Goal: Information Seeking & Learning: Learn about a topic

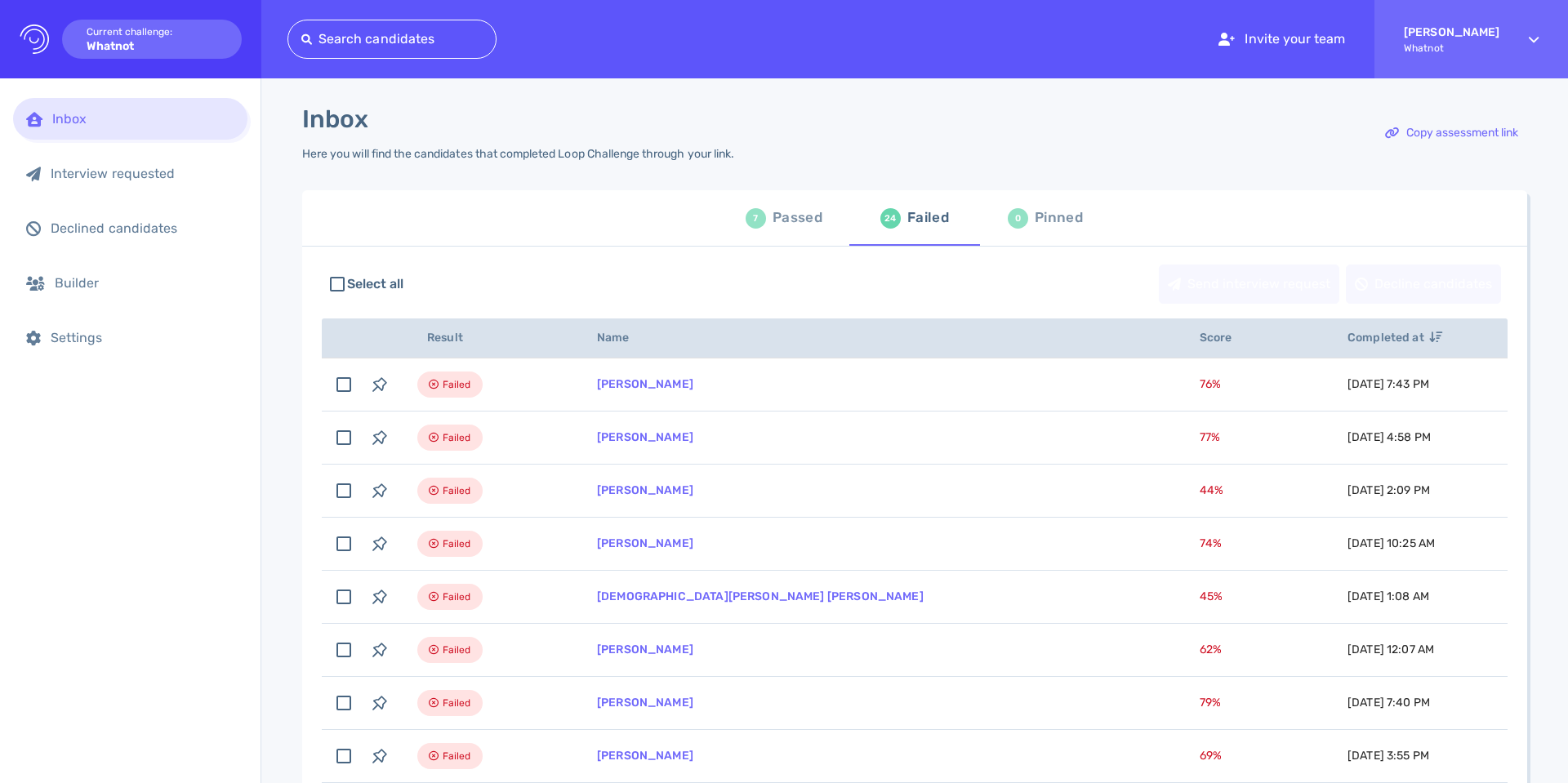
scroll to position [171, 0]
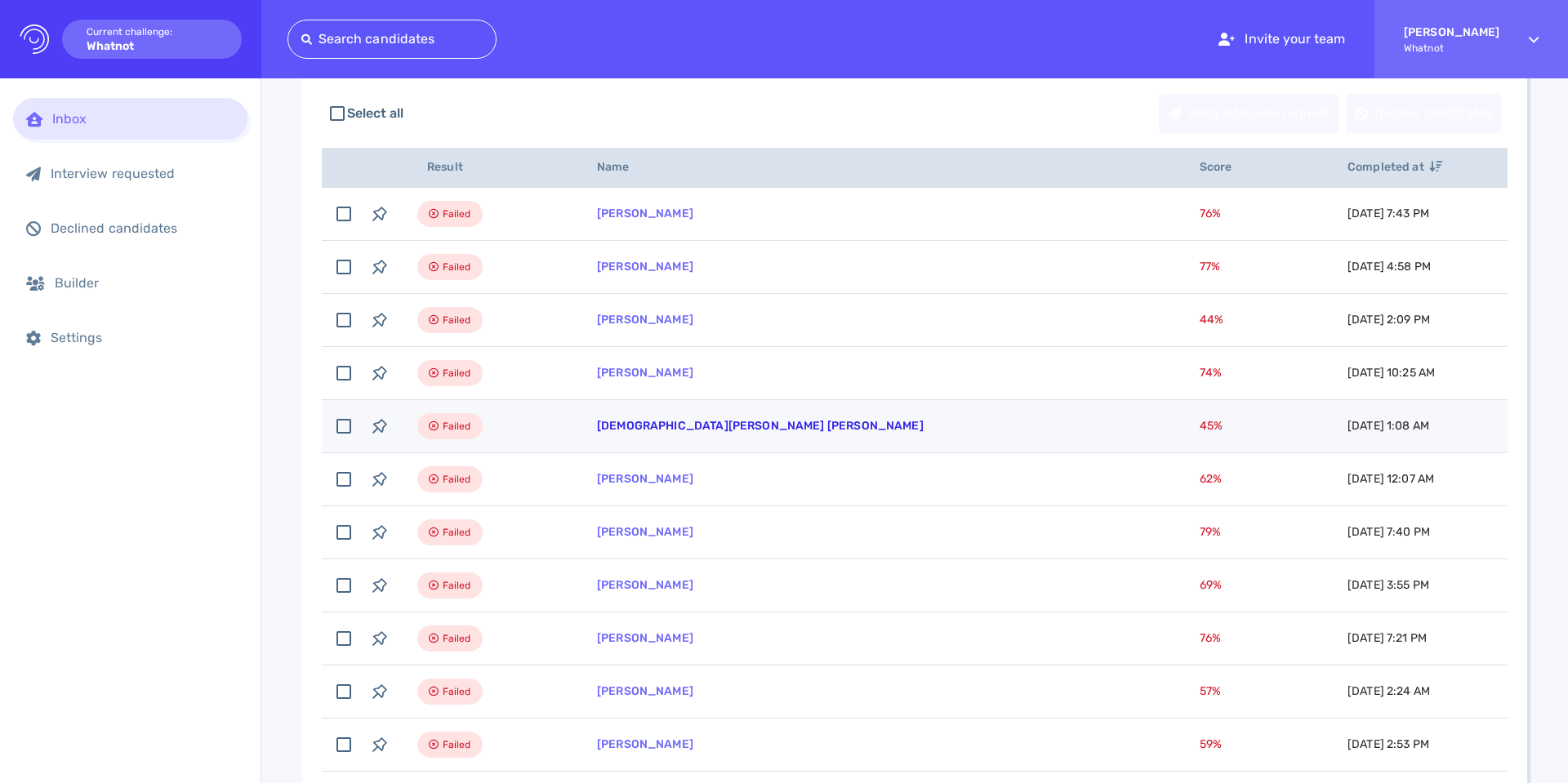
click at [665, 427] on link "[DEMOGRAPHIC_DATA][PERSON_NAME] [PERSON_NAME]" at bounding box center [760, 426] width 326 height 14
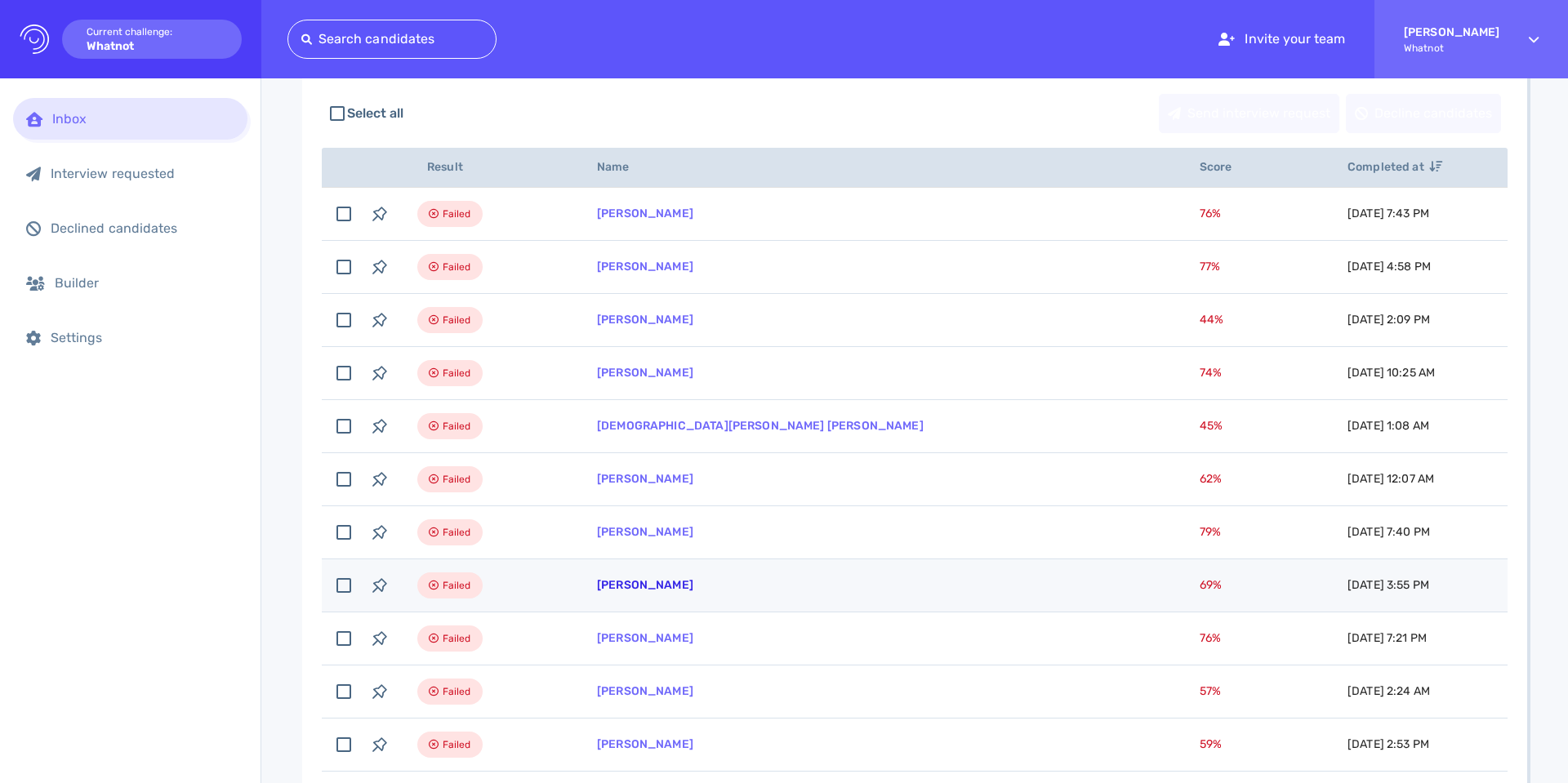
click at [637, 591] on link "[PERSON_NAME]" at bounding box center [644, 585] width 96 height 14
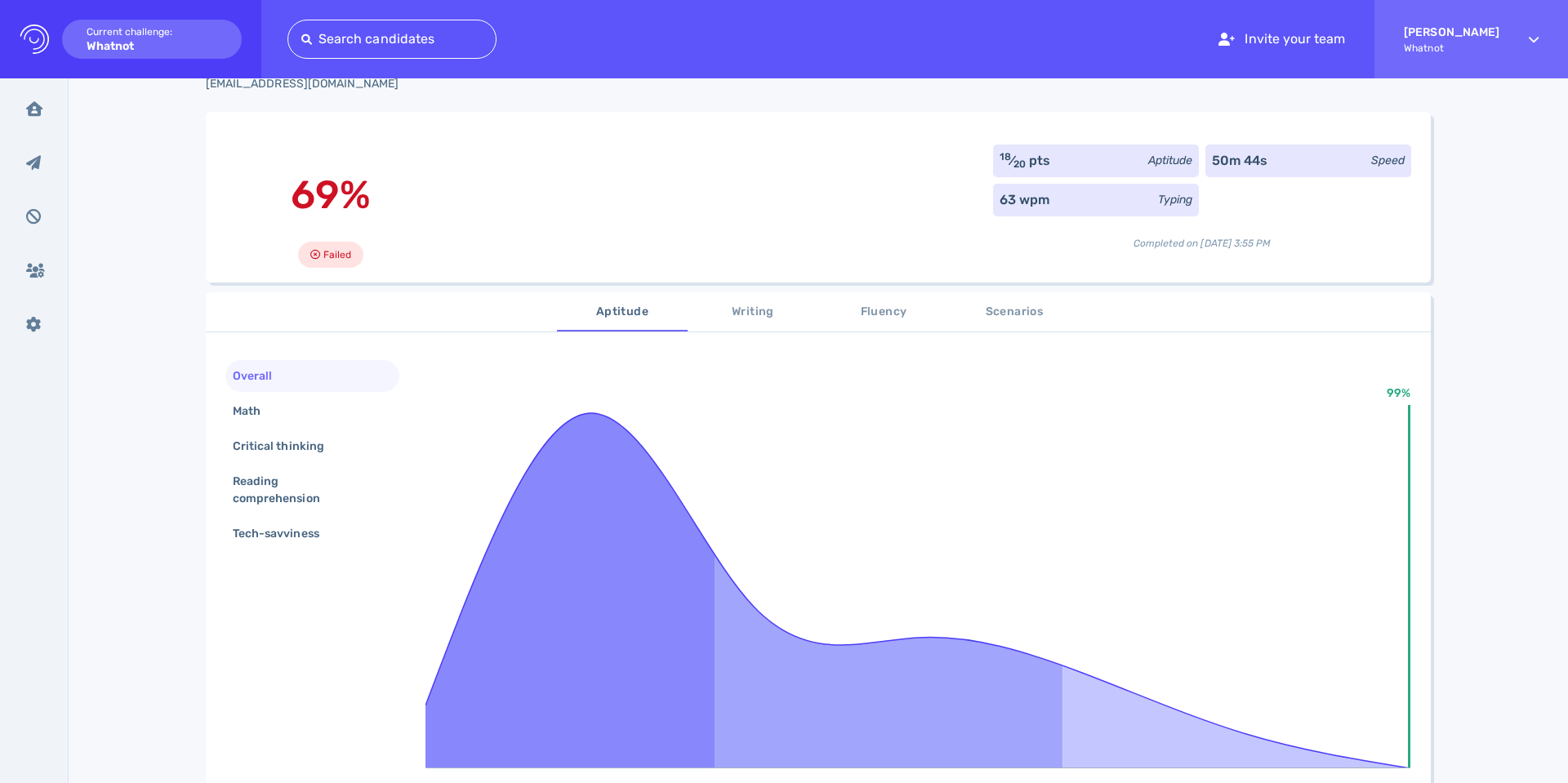
scroll to position [69, 0]
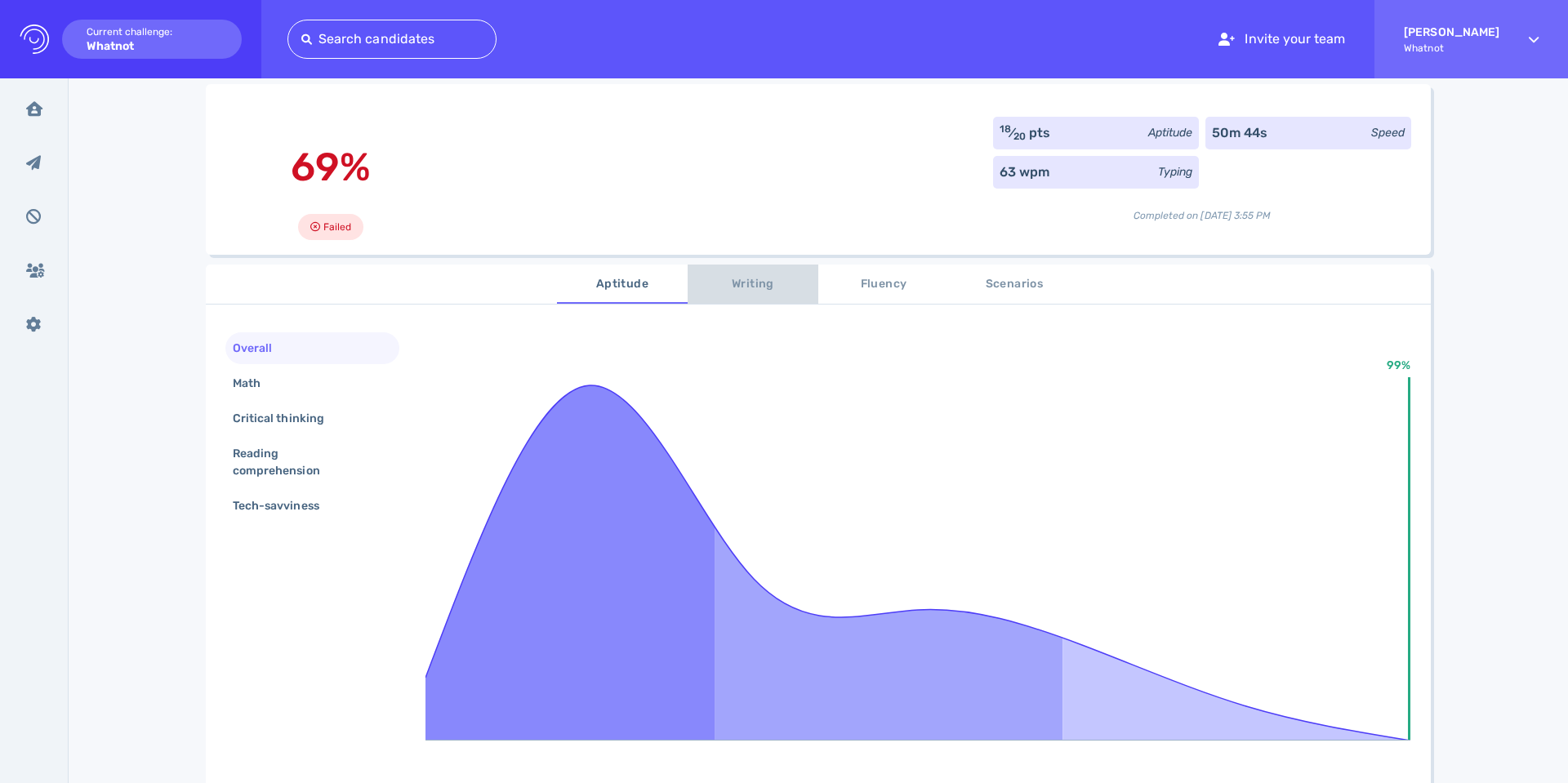
click at [745, 288] on span "Writing" at bounding box center [752, 284] width 111 height 20
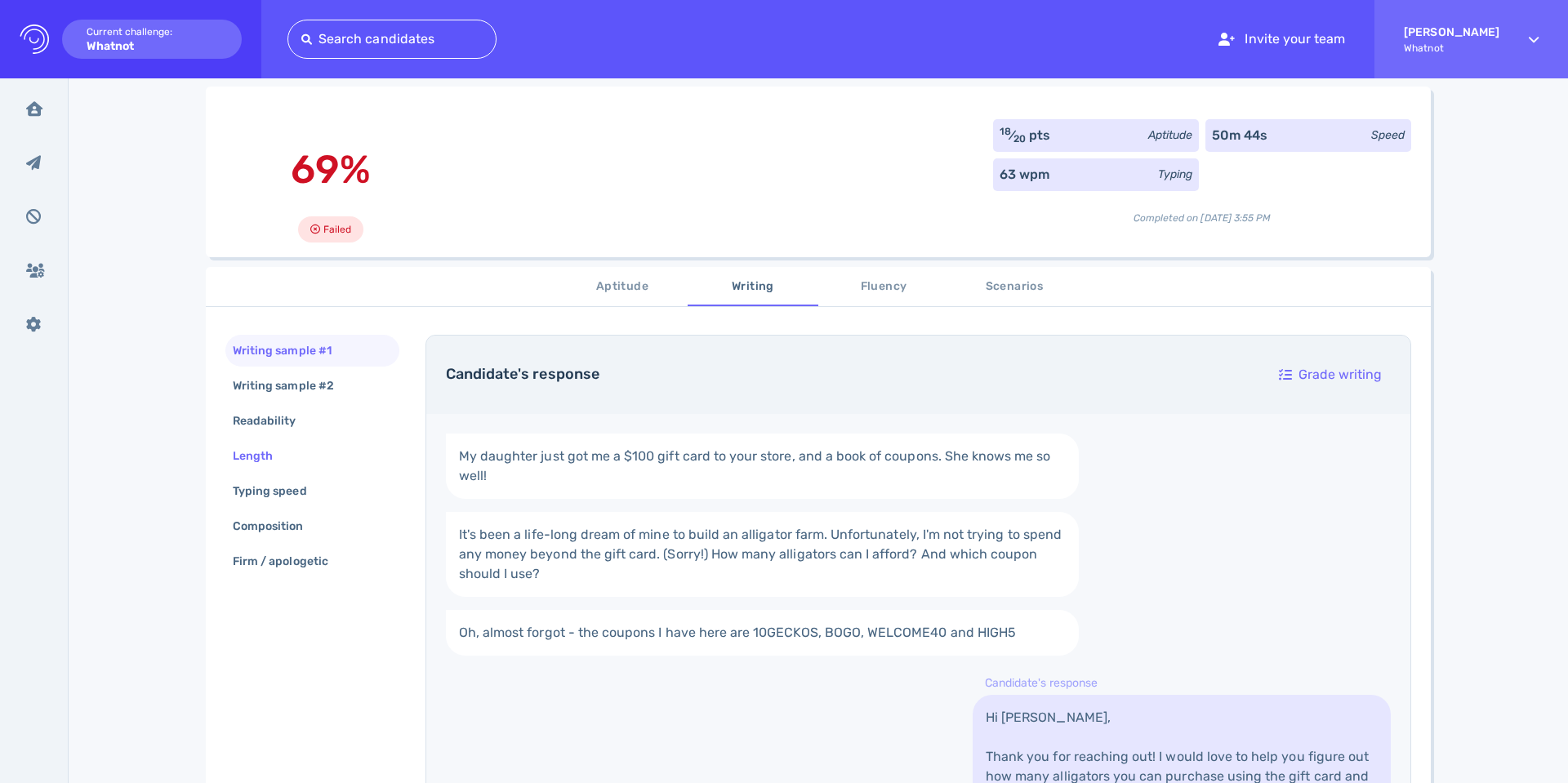
scroll to position [92, 0]
click at [614, 279] on span "Aptitude" at bounding box center [622, 286] width 111 height 20
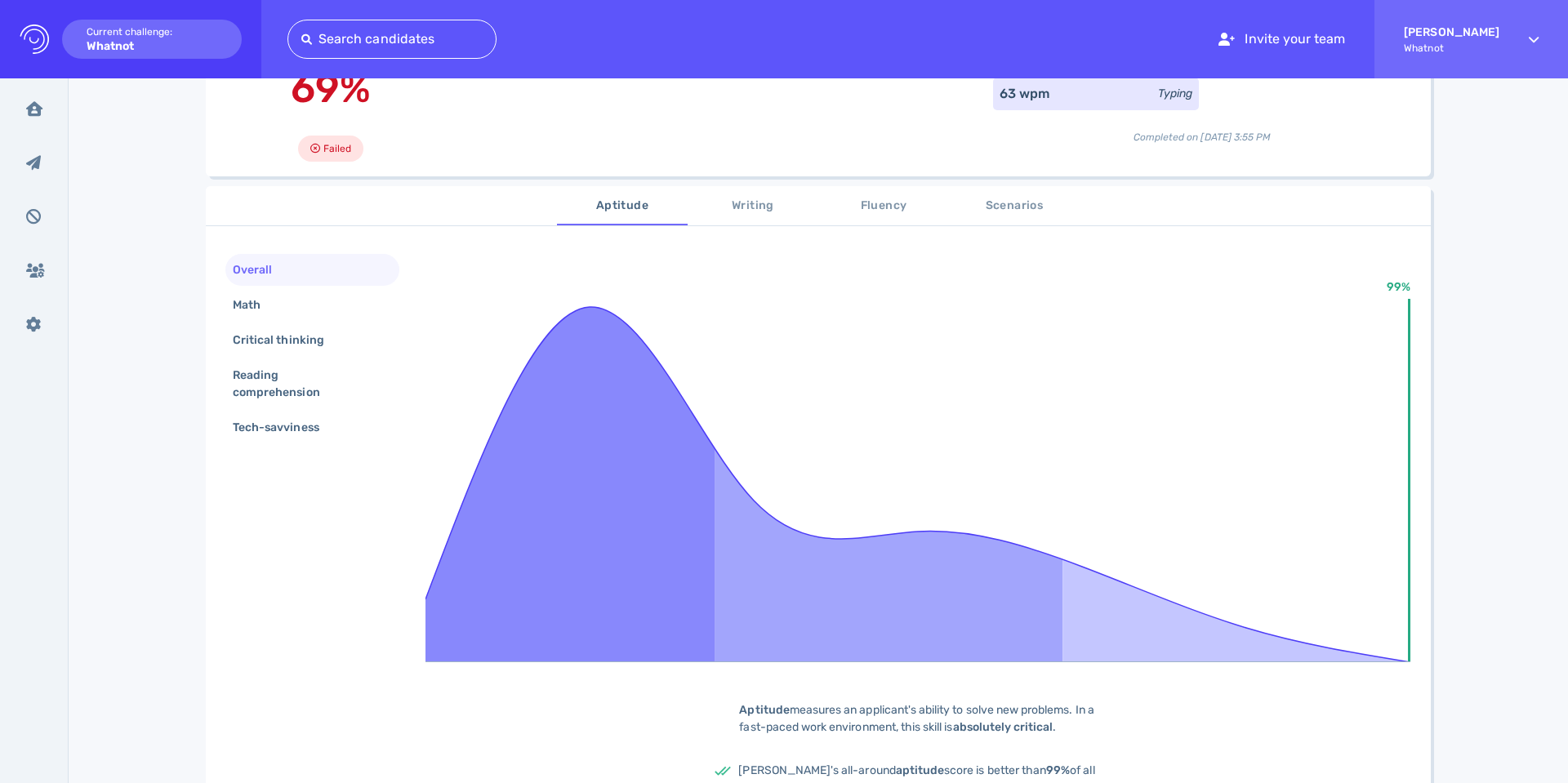
scroll to position [177, 0]
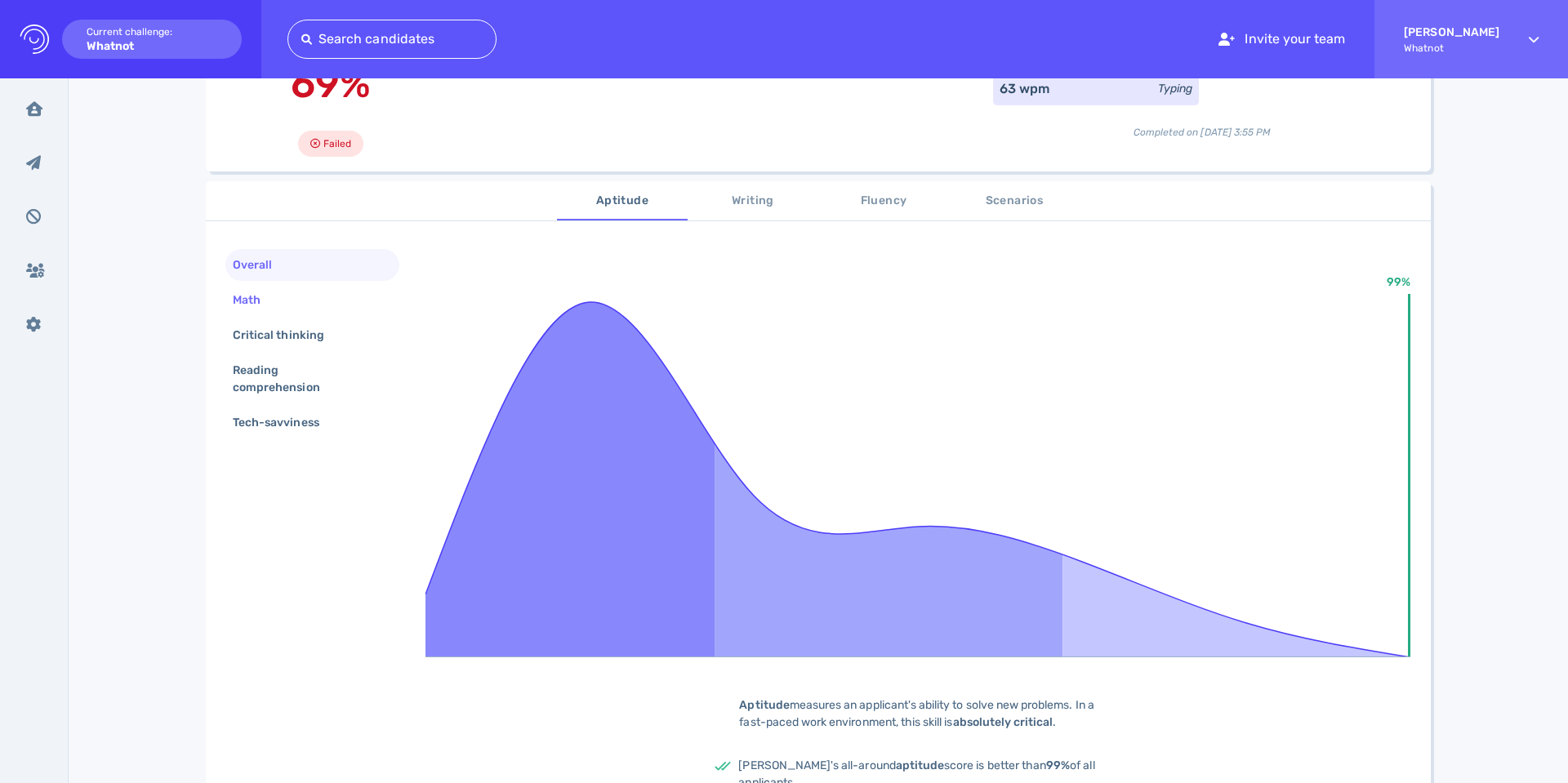
click at [249, 301] on div "Math" at bounding box center [254, 299] width 51 height 23
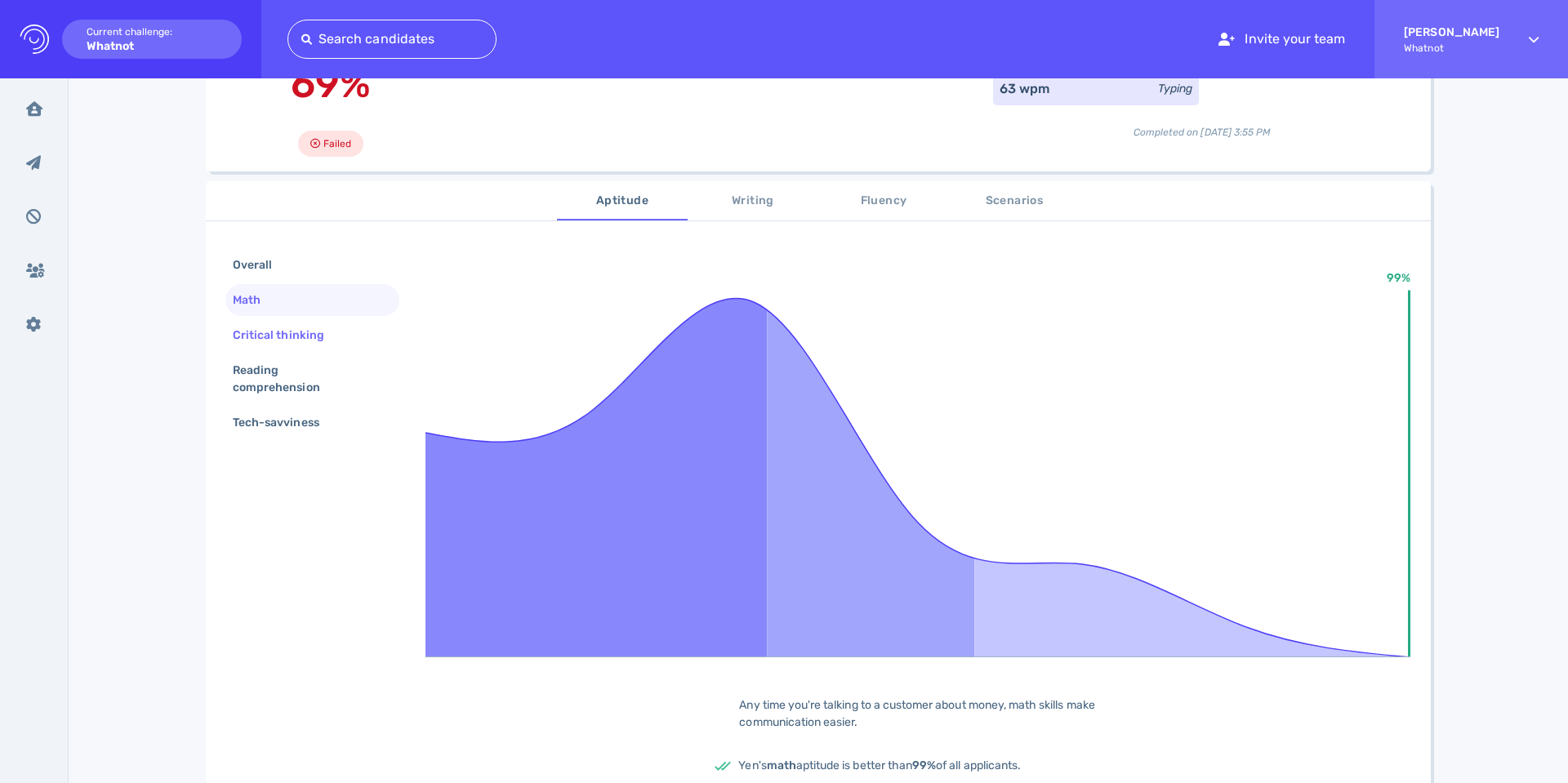
click at [254, 330] on div "Critical thinking" at bounding box center [286, 335] width 115 height 23
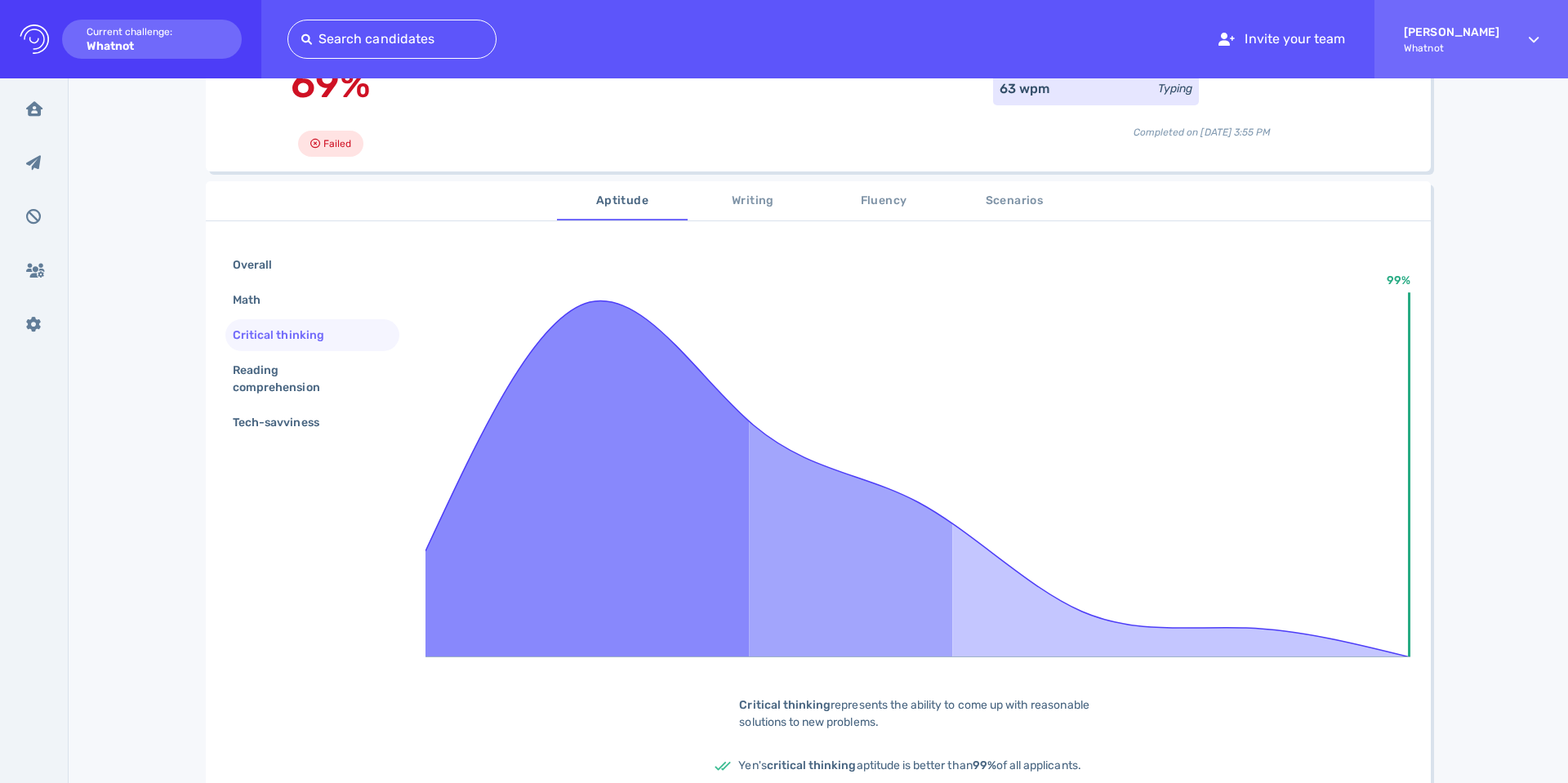
scroll to position [177, 0]
click at [255, 361] on div "Reading comprehension" at bounding box center [305, 379] width 152 height 41
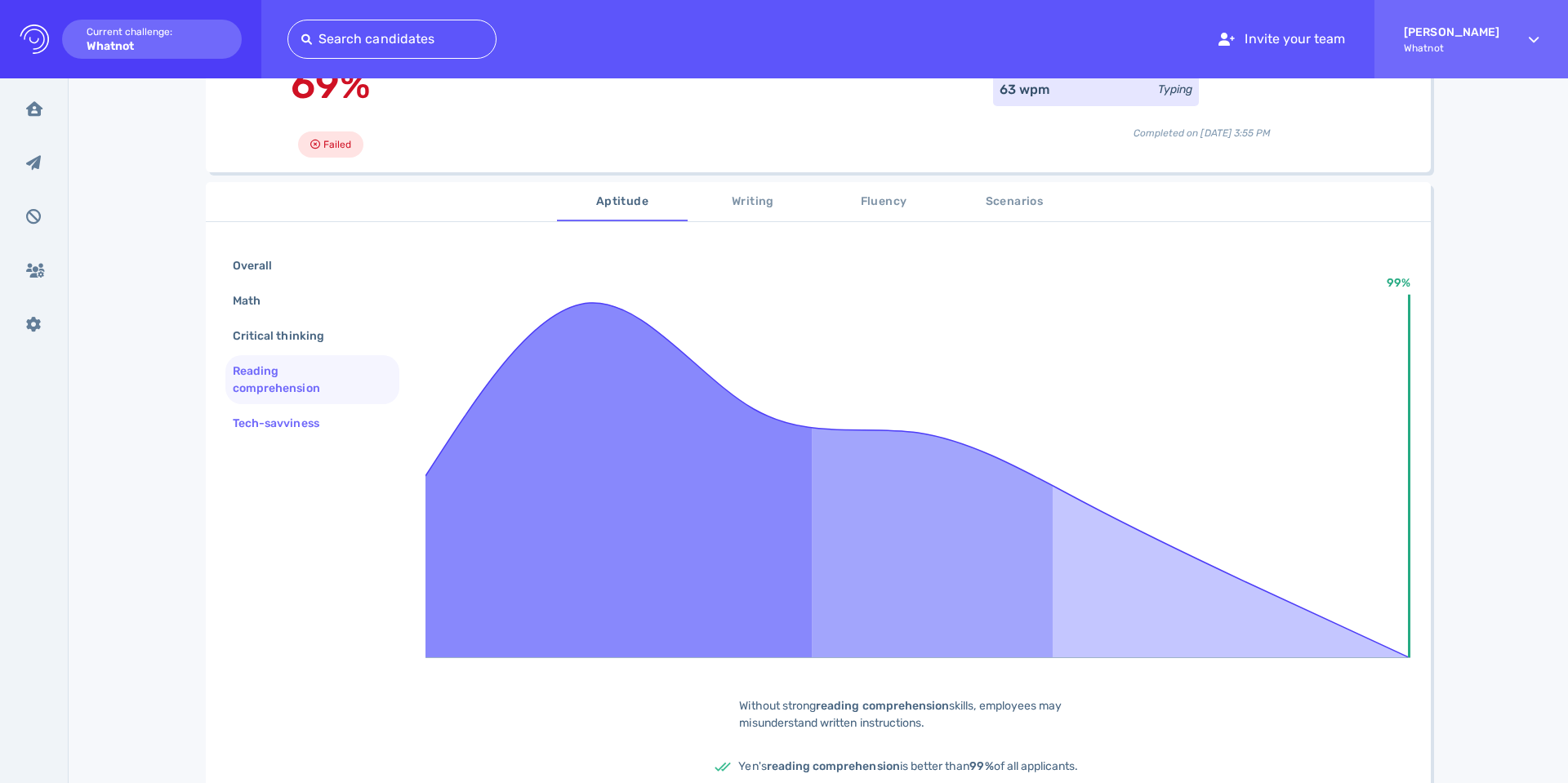
click at [259, 422] on div "Tech-savviness" at bounding box center [284, 423] width 110 height 23
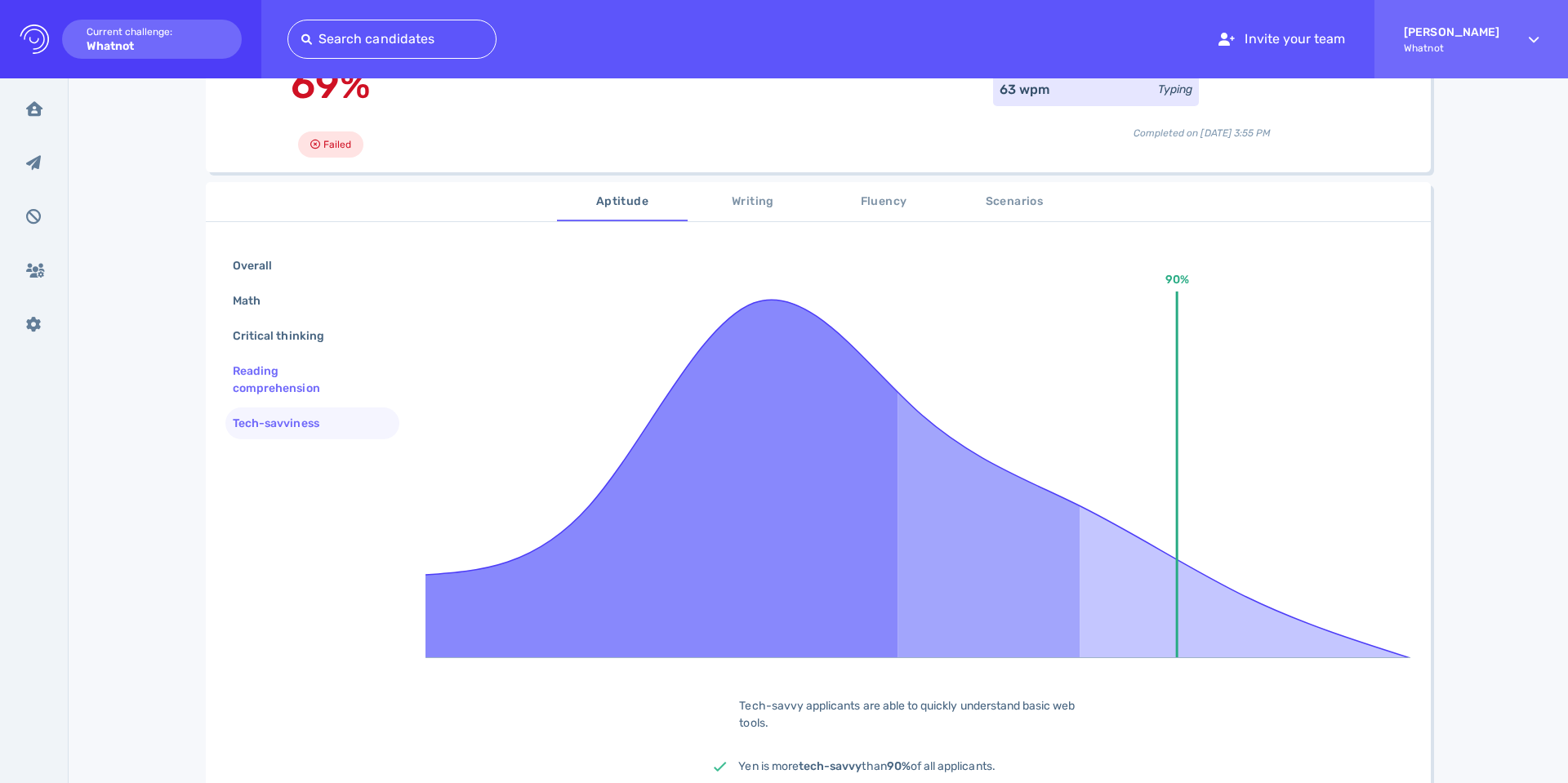
click at [247, 380] on div "Reading comprehension" at bounding box center [305, 379] width 152 height 41
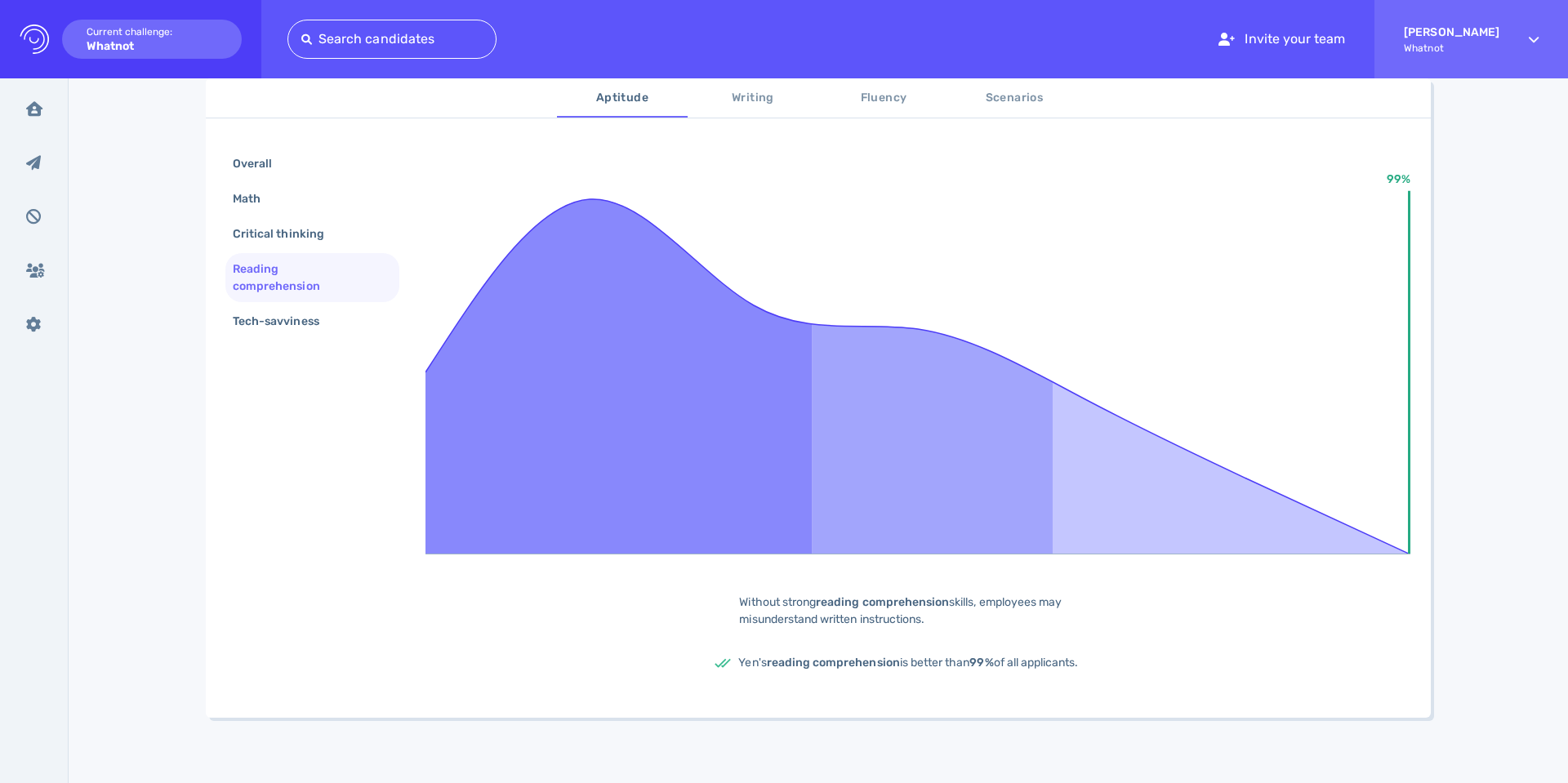
scroll to position [0, 0]
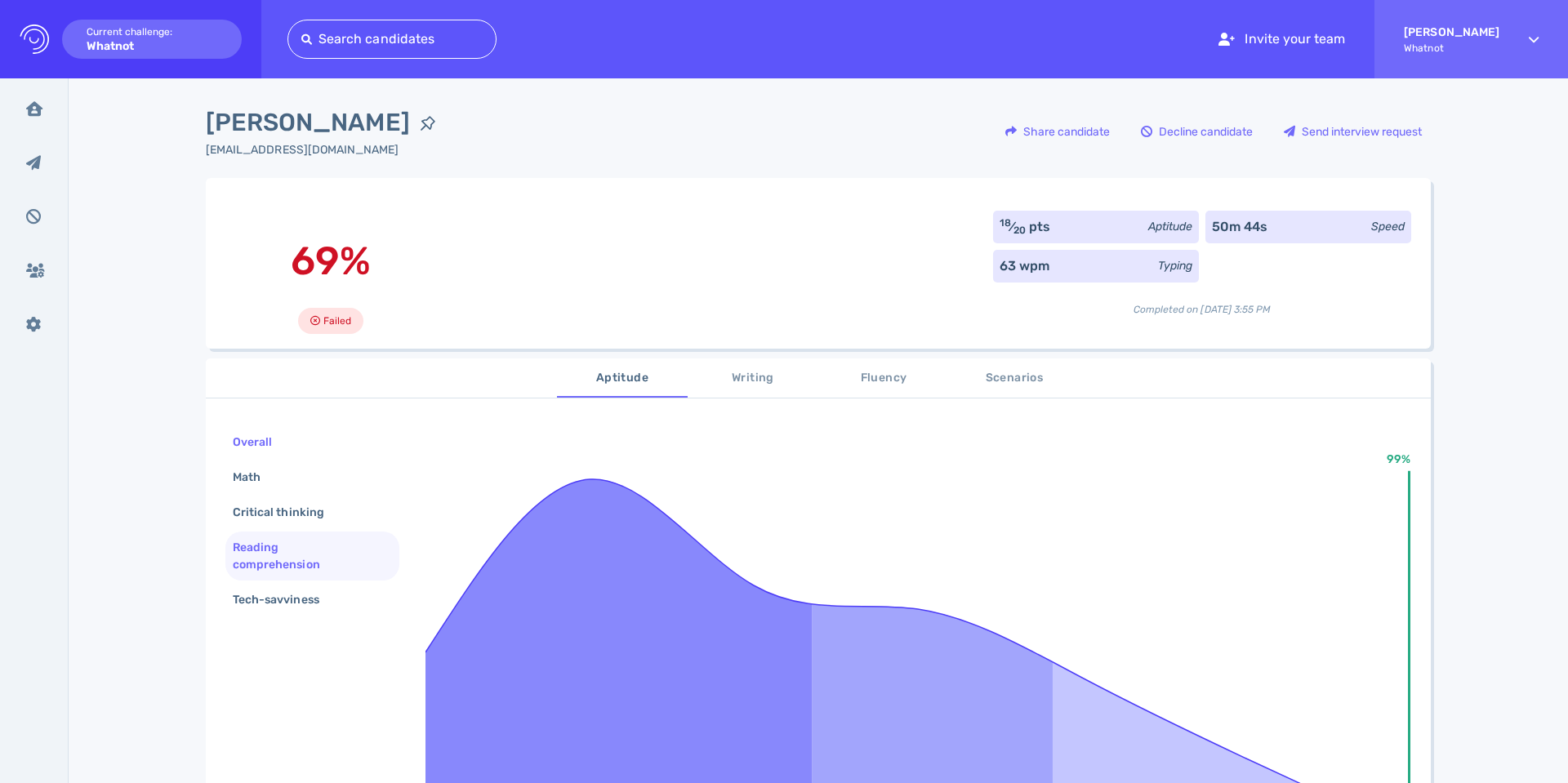
click at [274, 438] on div "Overall" at bounding box center [260, 442] width 62 height 23
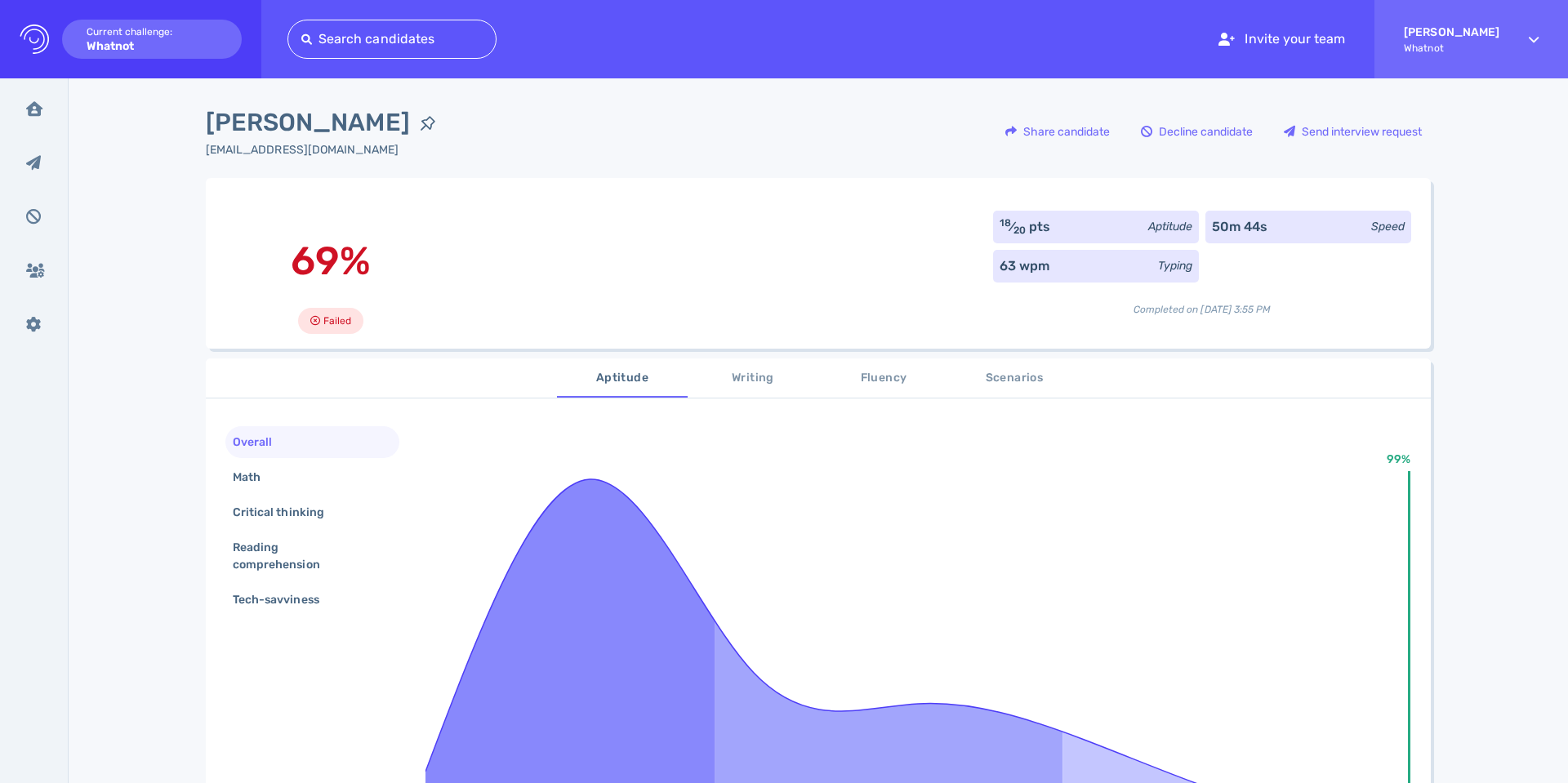
click at [758, 383] on span "Writing" at bounding box center [752, 378] width 111 height 20
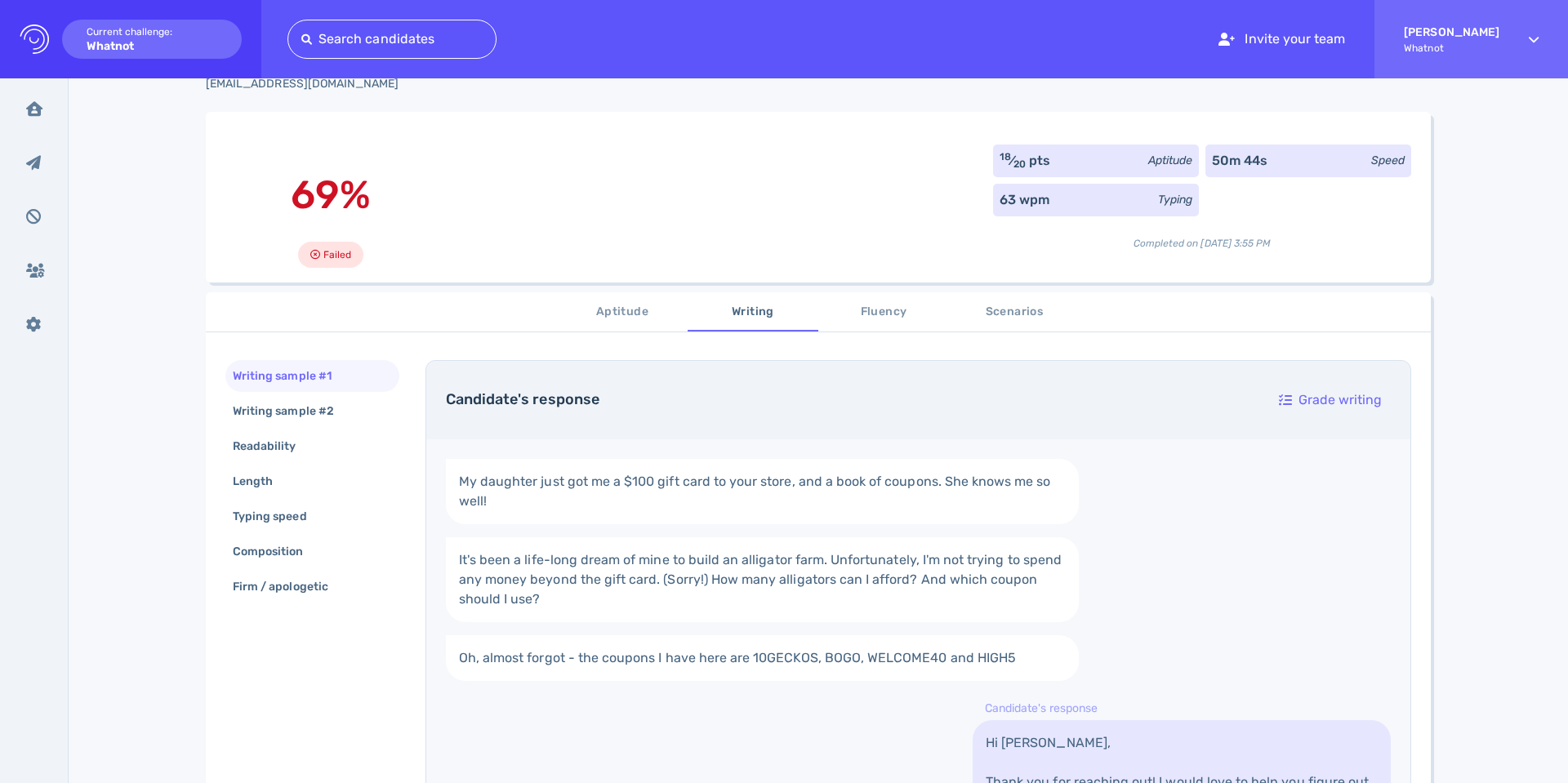
scroll to position [56, 0]
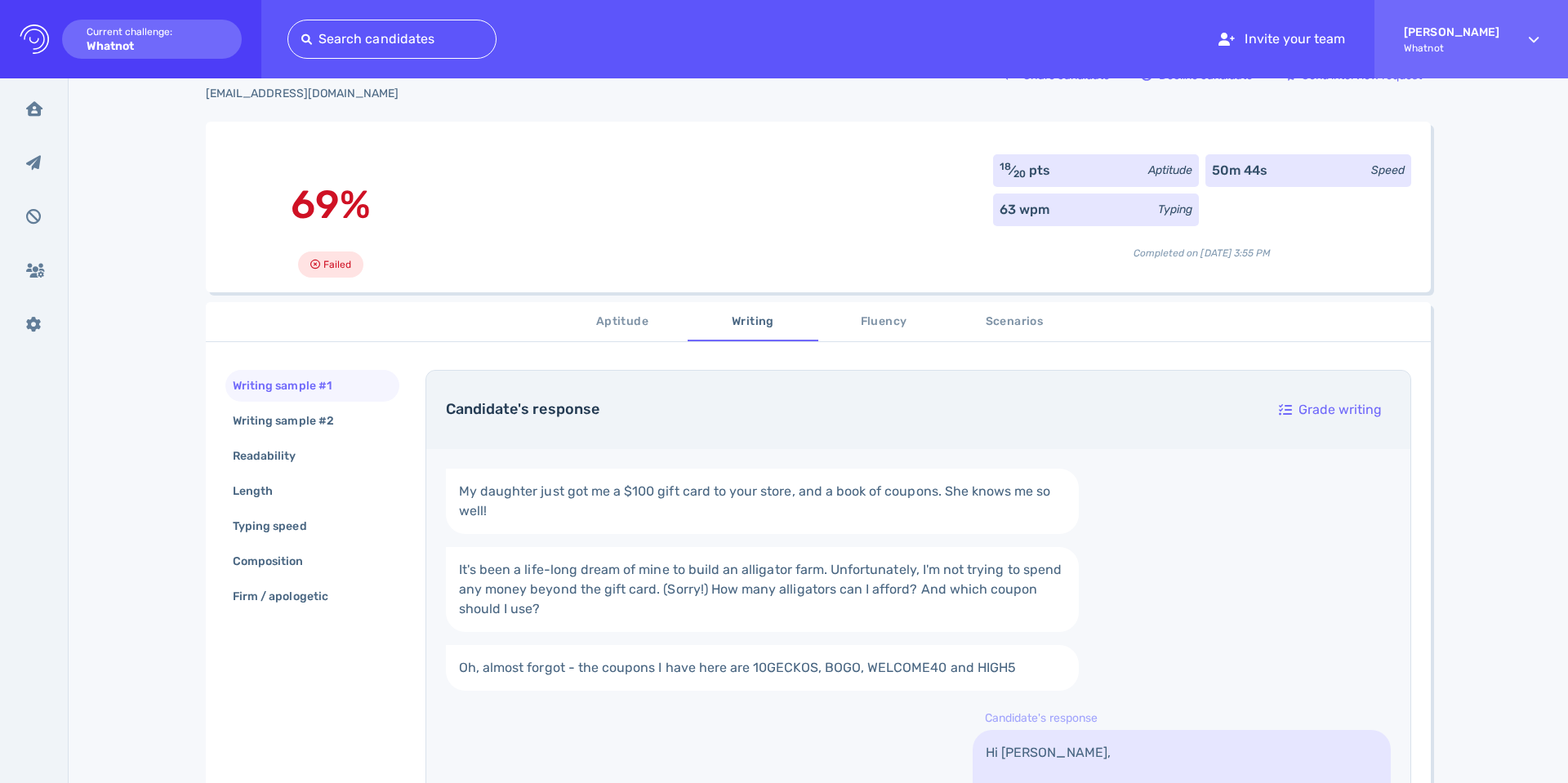
click at [863, 327] on span "Fluency" at bounding box center [884, 322] width 111 height 20
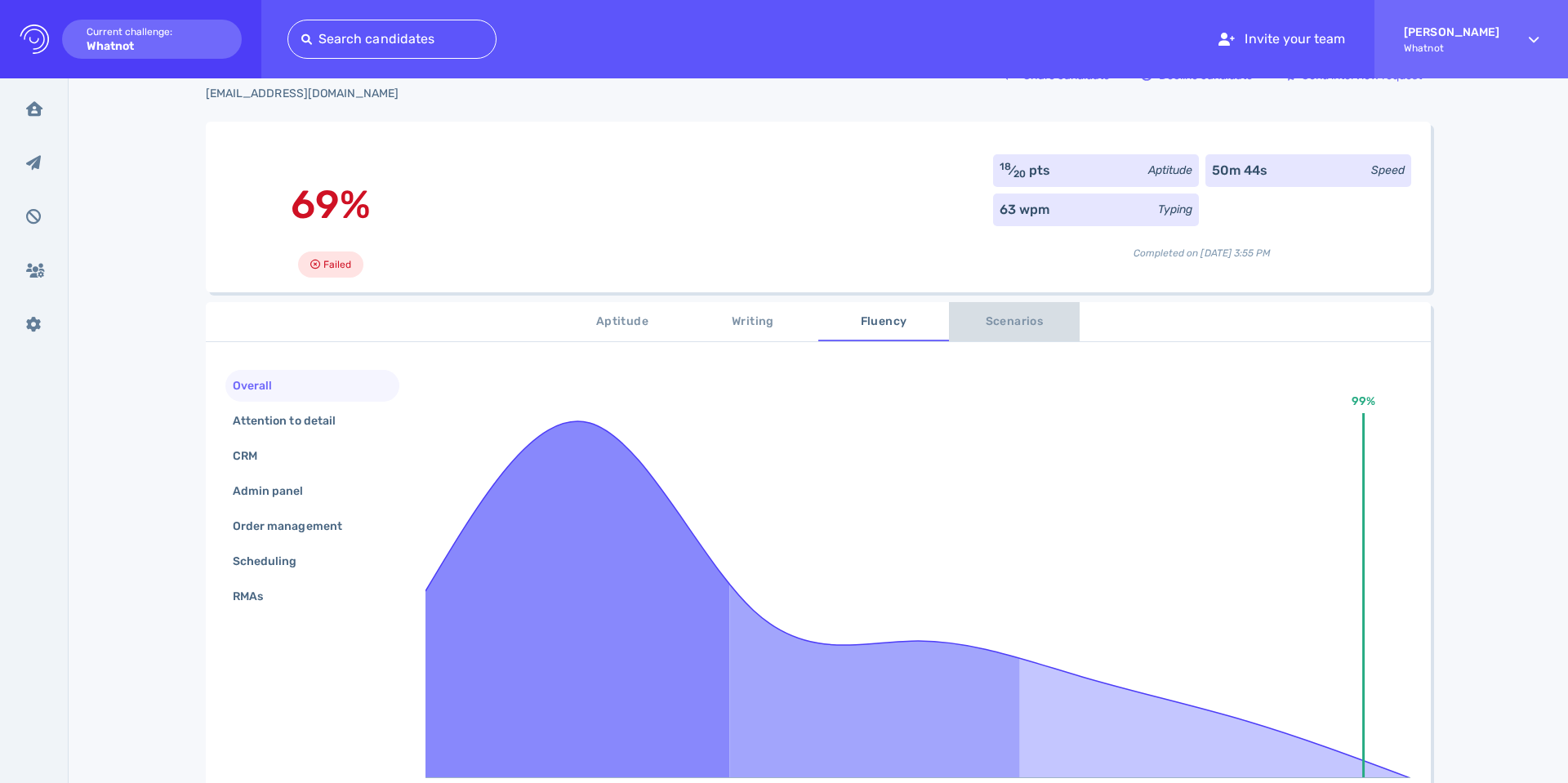
click at [1001, 330] on span "Scenarios" at bounding box center [1014, 322] width 111 height 20
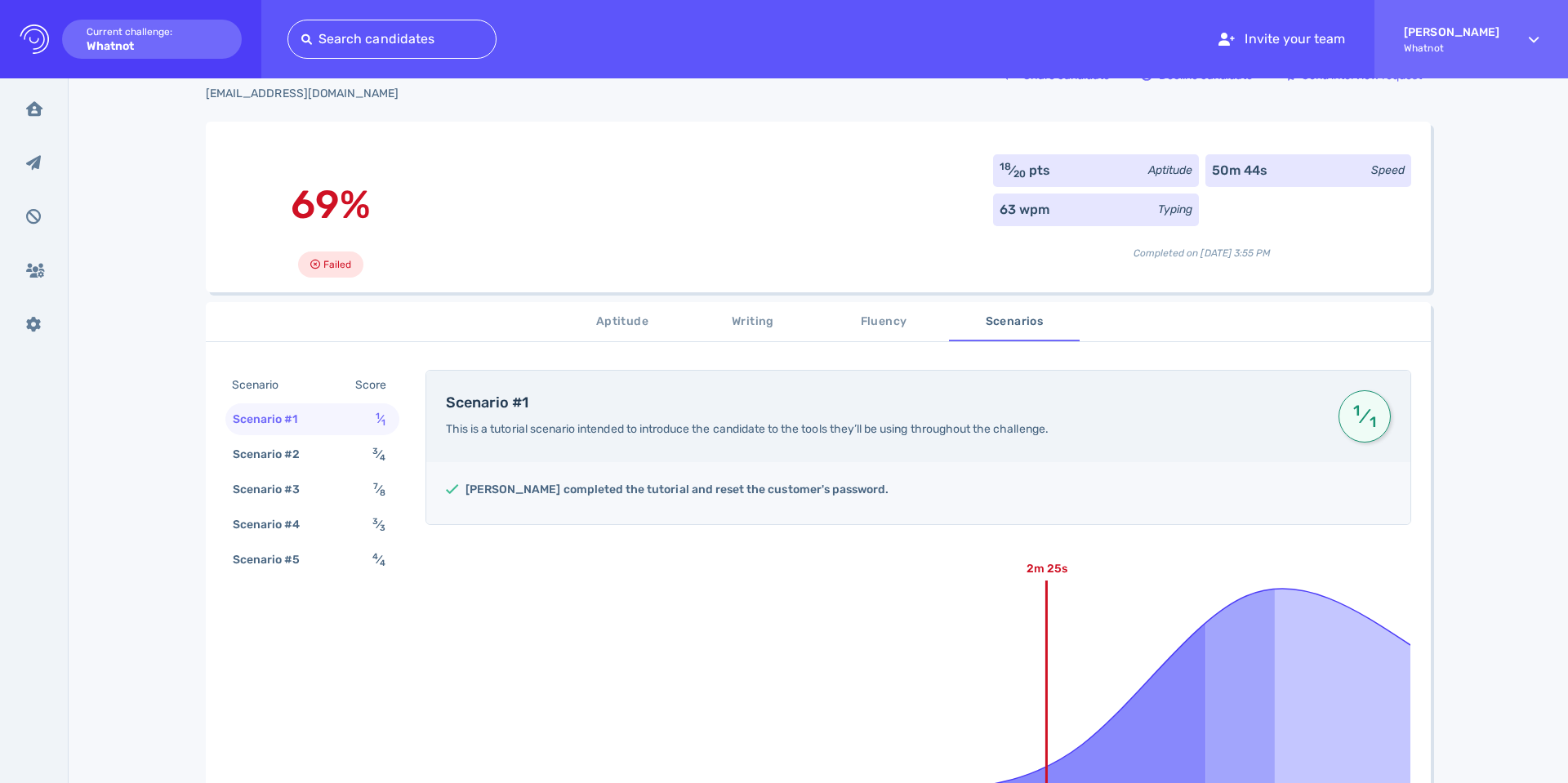
click at [853, 322] on span "Fluency" at bounding box center [884, 322] width 111 height 20
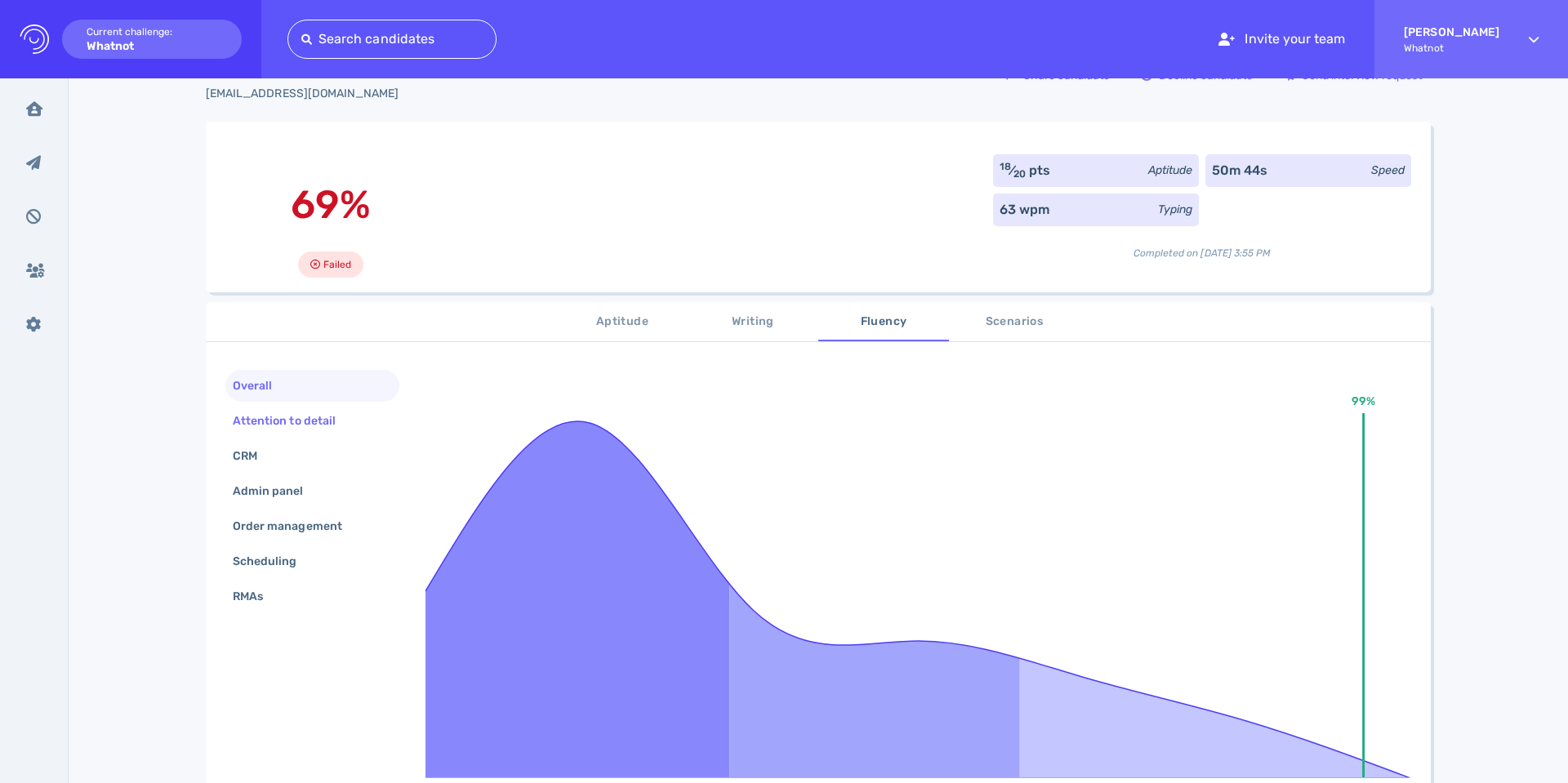
click at [322, 417] on div "Attention to detail" at bounding box center [292, 421] width 126 height 23
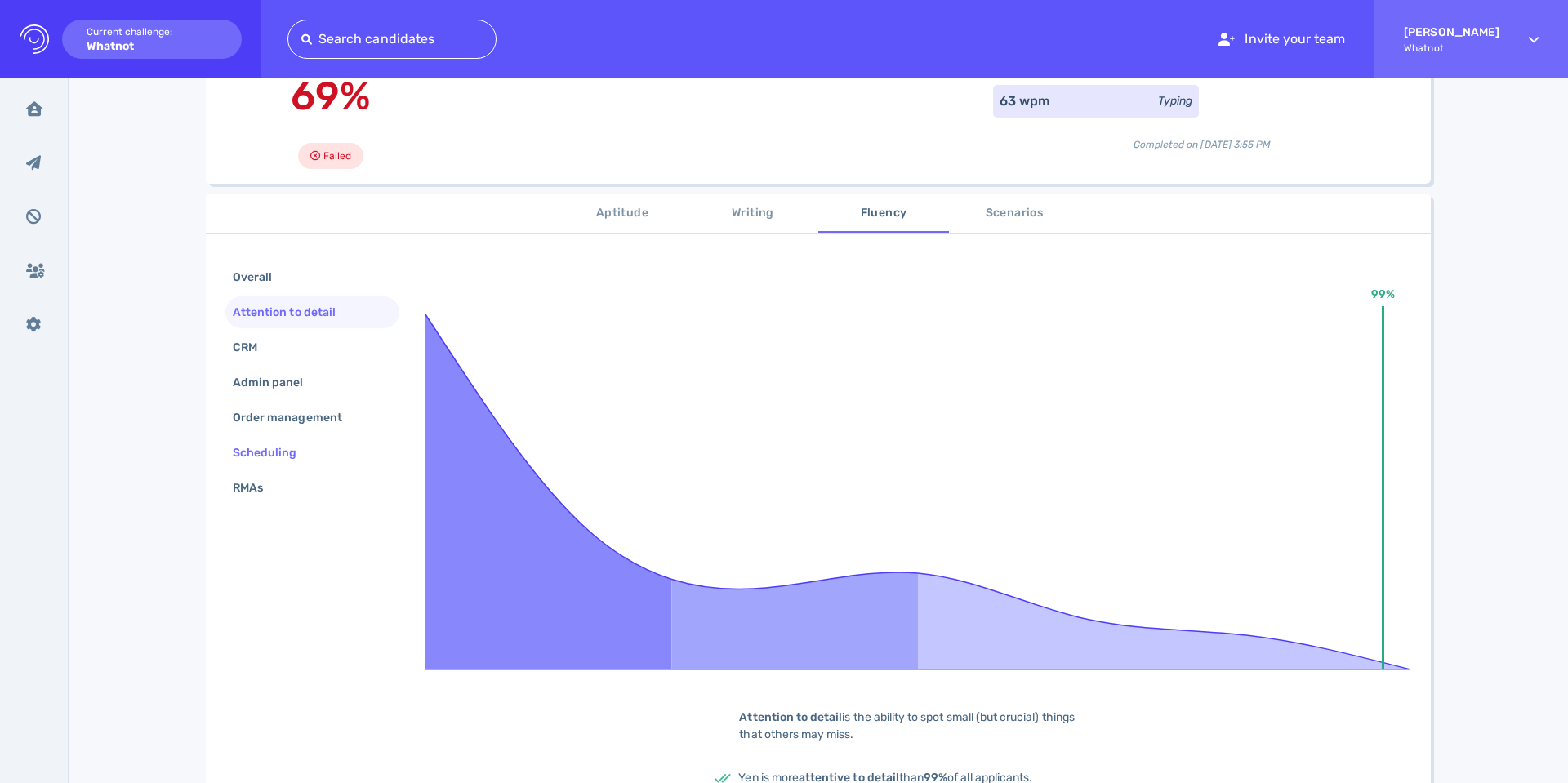
scroll to position [171, 0]
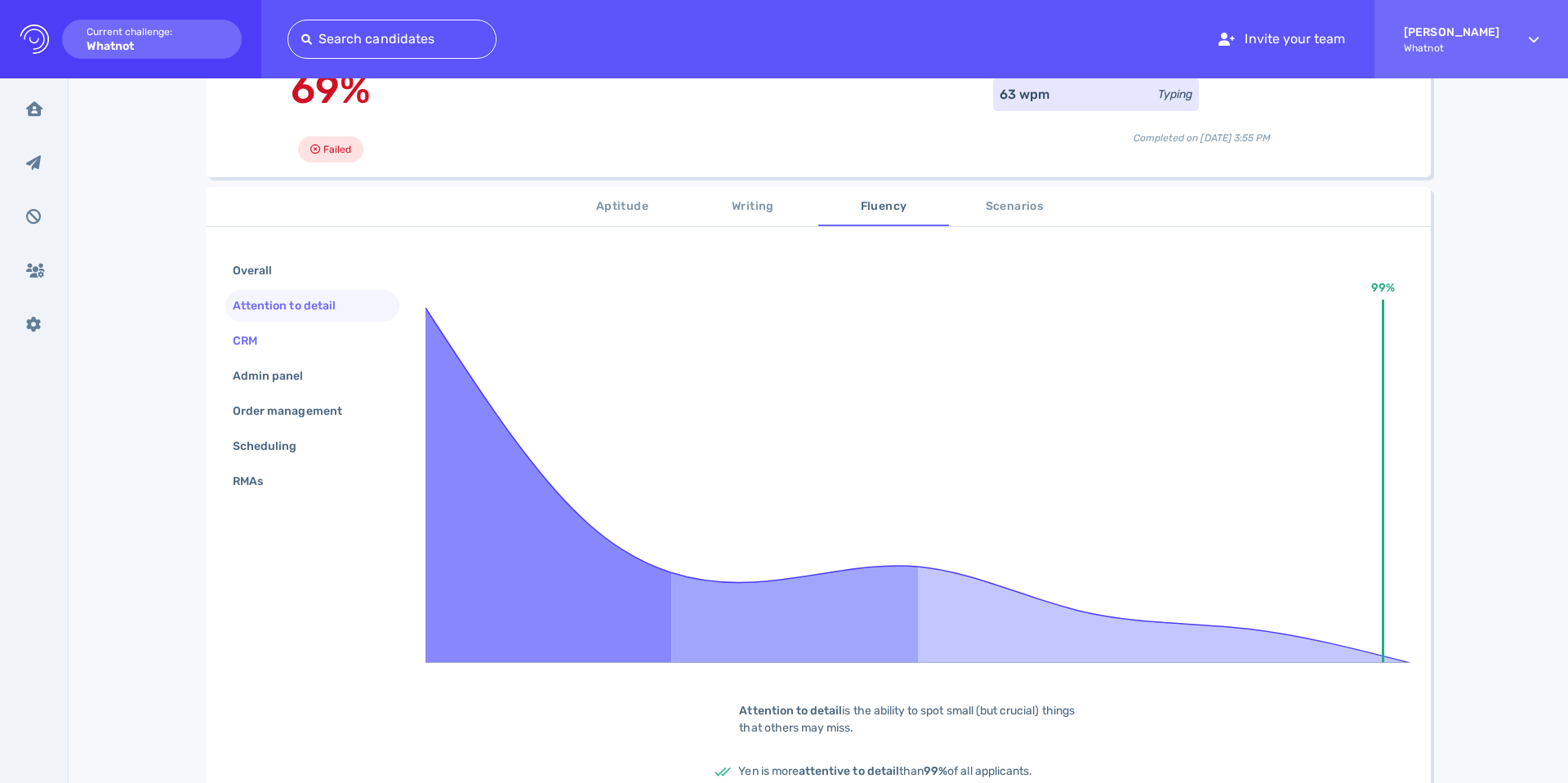
click at [239, 350] on div "CRM" at bounding box center [253, 340] width 48 height 23
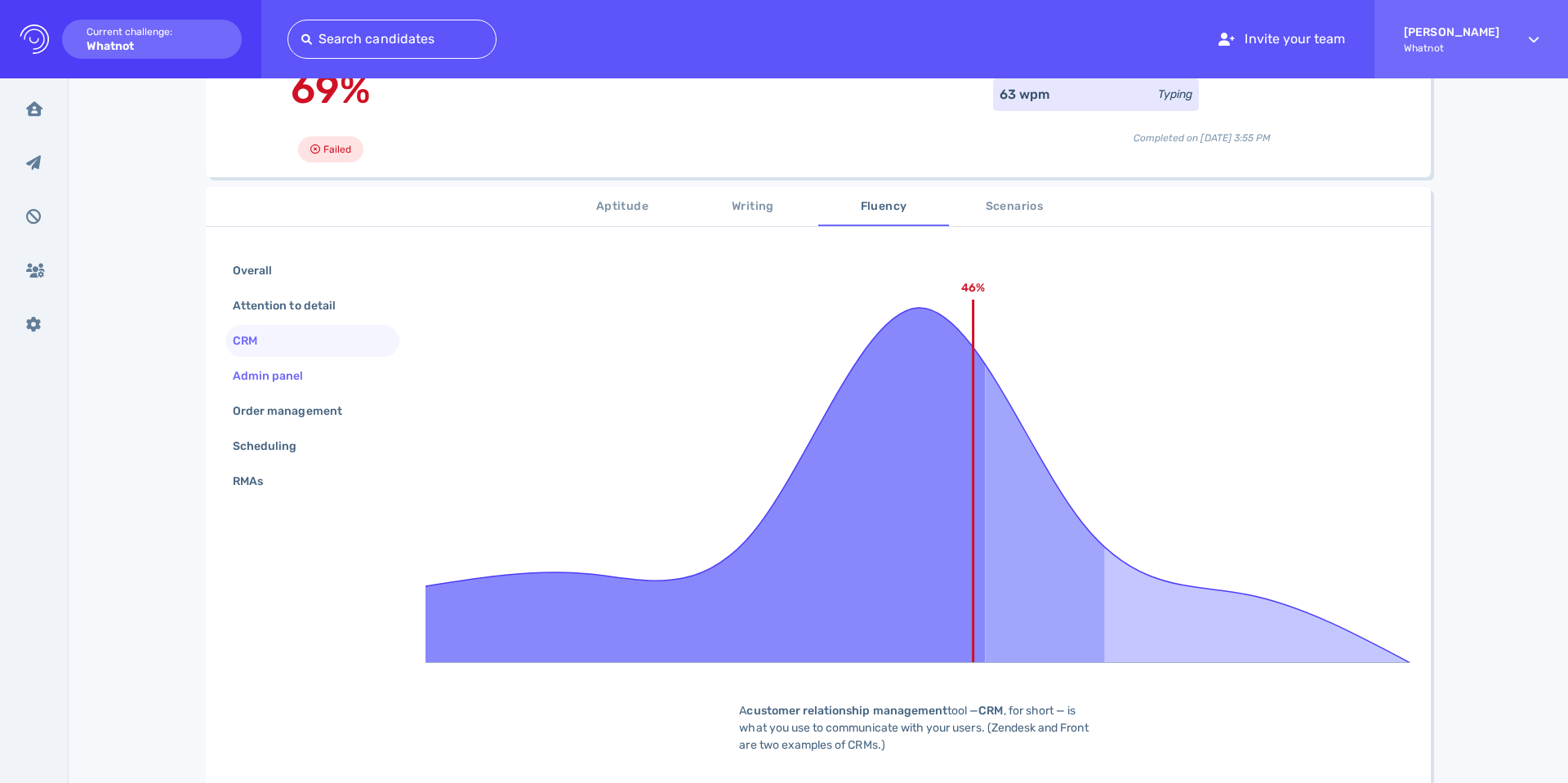
click at [244, 373] on div "Admin panel" at bounding box center [276, 376] width 94 height 23
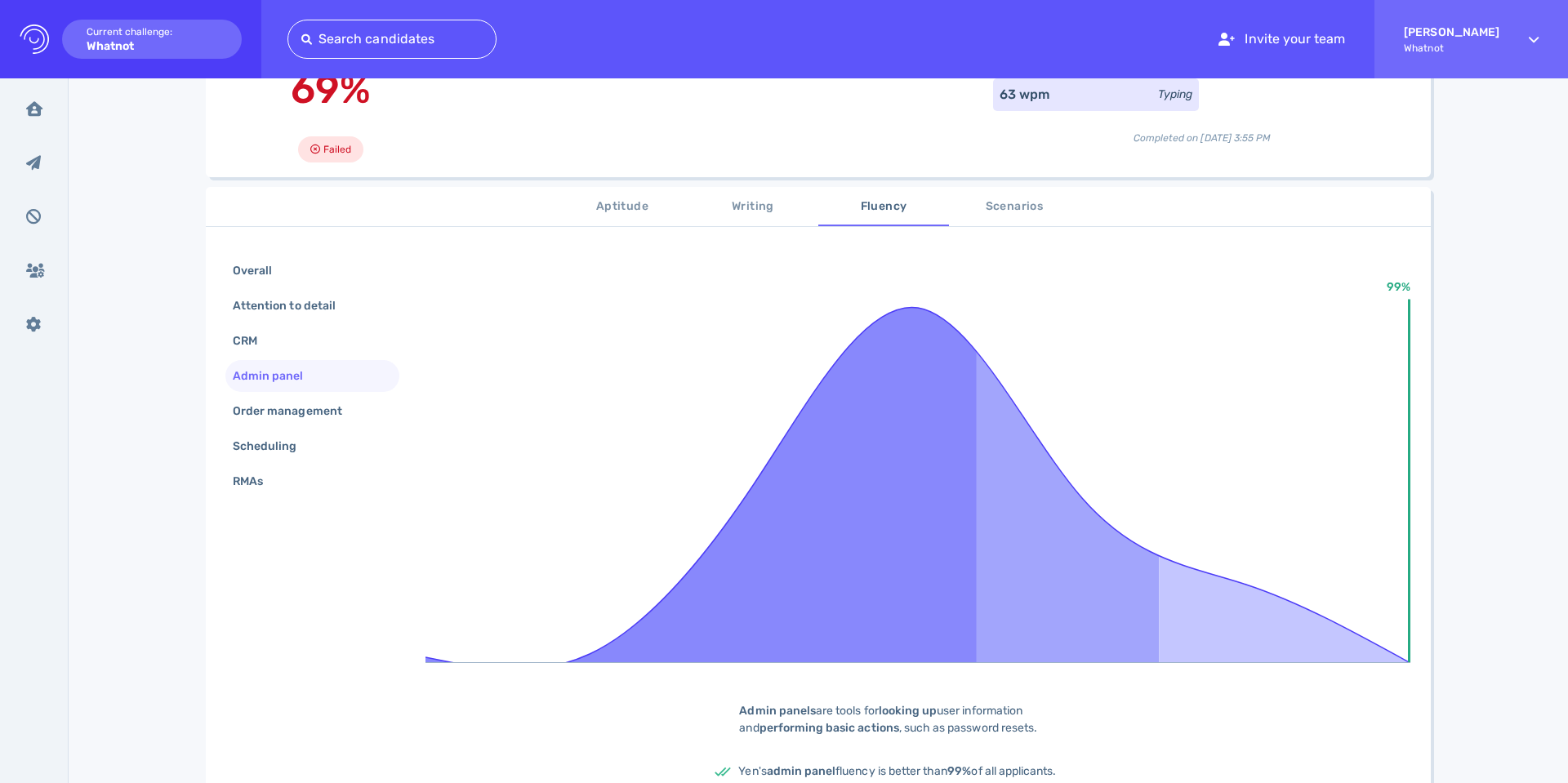
scroll to position [171, 0]
click at [250, 409] on div "Order management" at bounding box center [295, 412] width 132 height 23
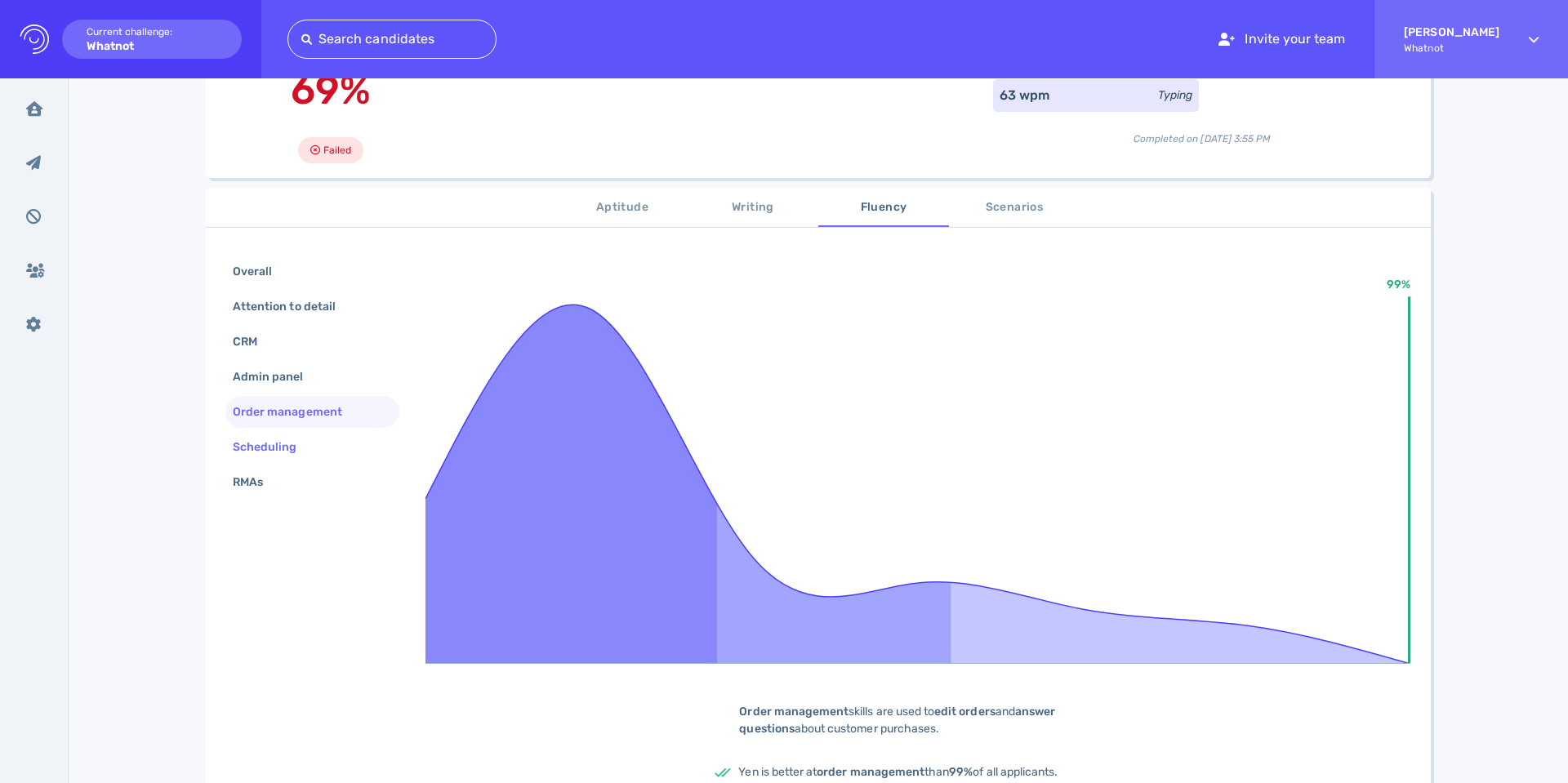
click at [251, 445] on div "Scheduling" at bounding box center [273, 447] width 87 height 23
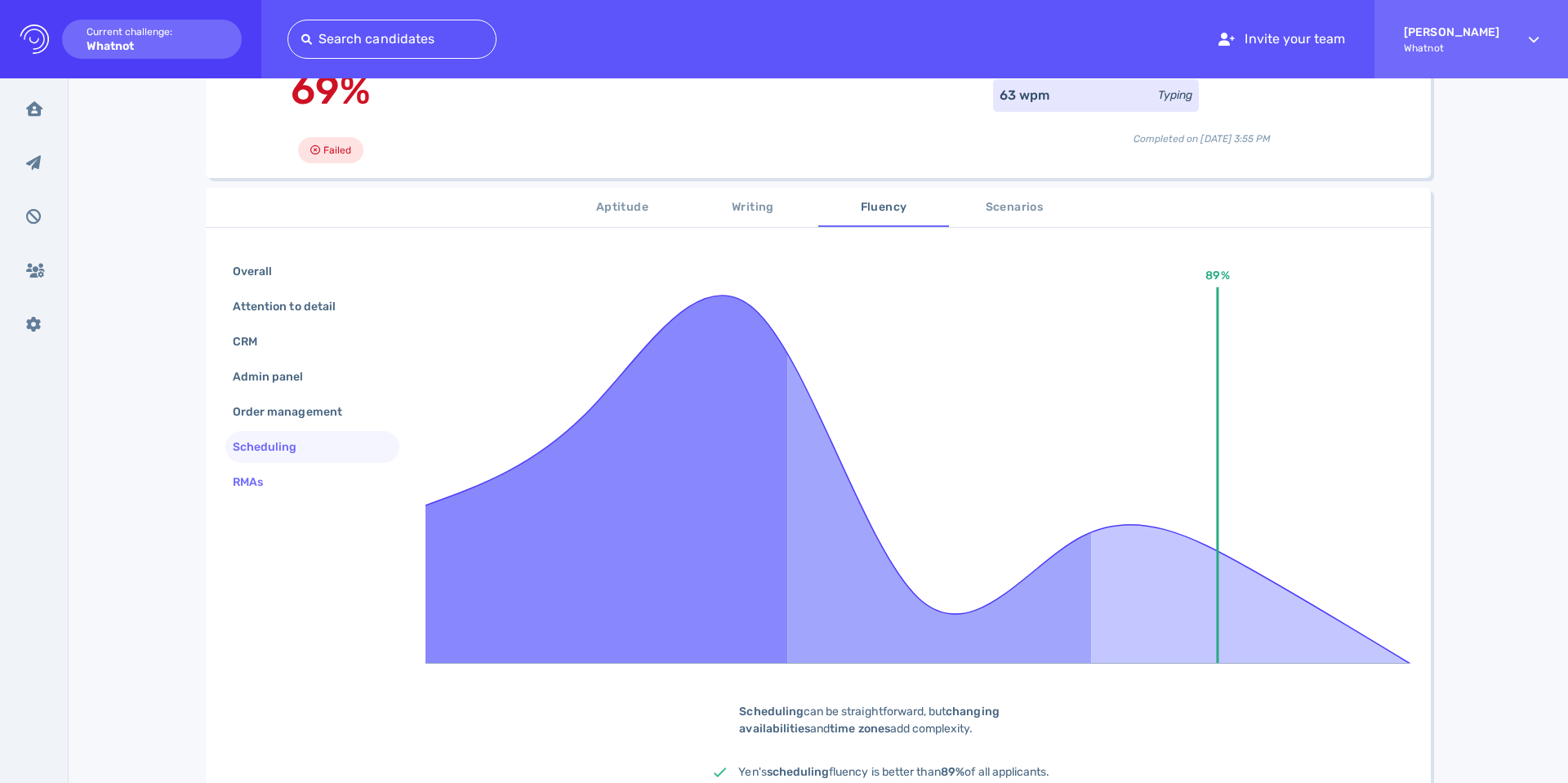
click at [254, 476] on div "RMAs" at bounding box center [255, 482] width 53 height 23
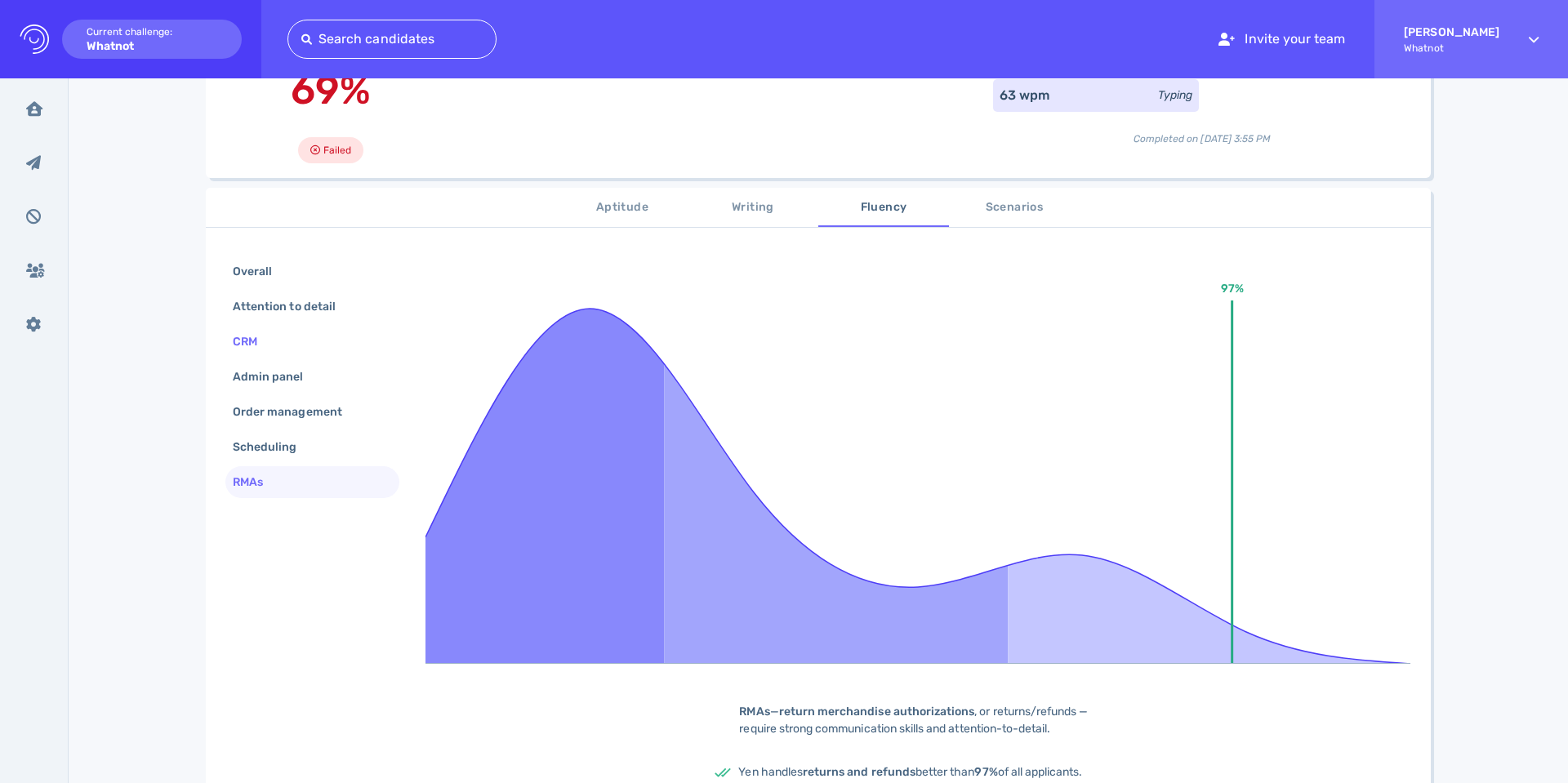
click at [236, 340] on div "CRM" at bounding box center [253, 341] width 48 height 23
